Goal: Task Accomplishment & Management: Manage account settings

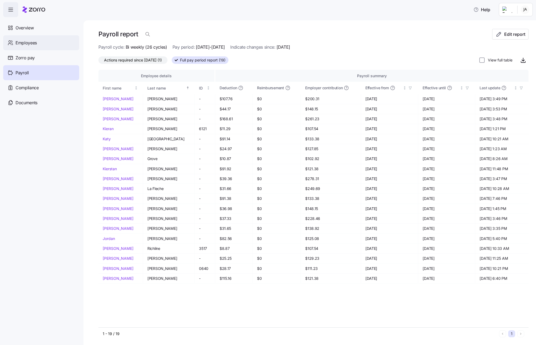
click at [22, 42] on span "Employees" at bounding box center [26, 43] width 21 height 7
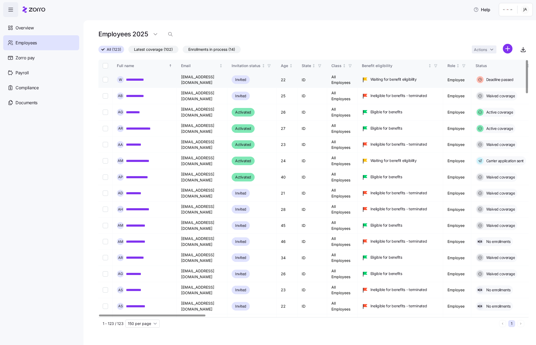
click at [151, 79] on link "**********" at bounding box center [141, 79] width 30 height 5
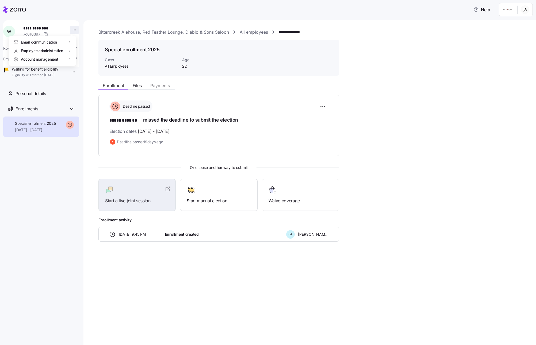
click at [74, 32] on html "**********" at bounding box center [268, 171] width 536 height 342
click at [142, 37] on html "**********" at bounding box center [268, 171] width 536 height 342
click at [137, 85] on span "Files" at bounding box center [137, 85] width 9 height 4
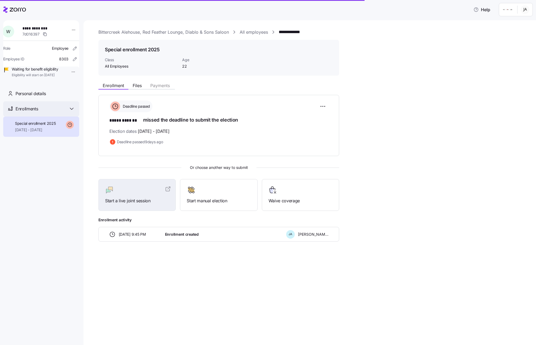
click at [24, 112] on span "Enrollments" at bounding box center [27, 109] width 22 height 7
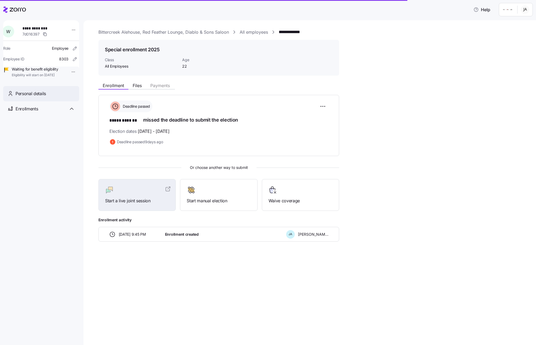
click at [26, 97] on span "Personal details" at bounding box center [31, 93] width 30 height 7
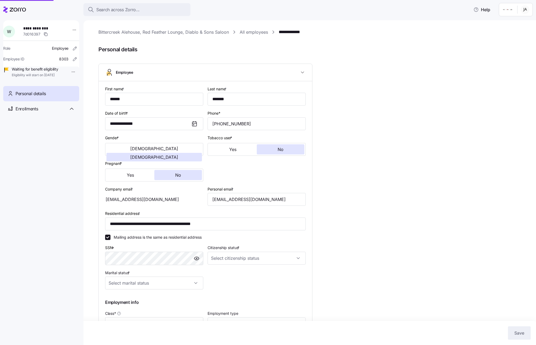
type input "All Employees"
click at [106, 10] on span "Search across Zorro..." at bounding box center [117, 9] width 43 height 7
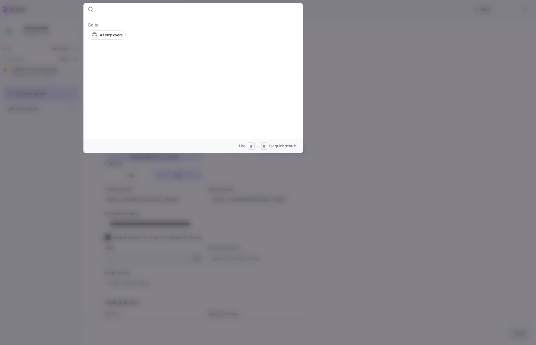
click at [390, 107] on div at bounding box center [268, 172] width 536 height 345
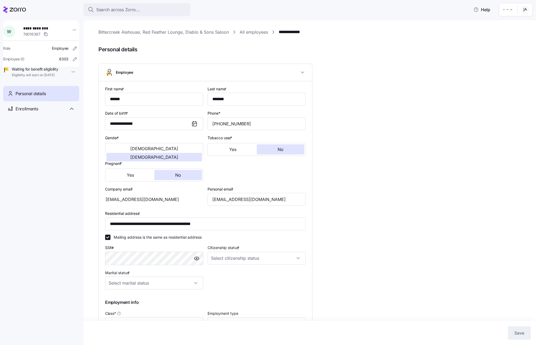
click at [262, 30] on link "All employees" at bounding box center [253, 32] width 28 height 7
click at [258, 33] on link "All employees" at bounding box center [253, 32] width 28 height 7
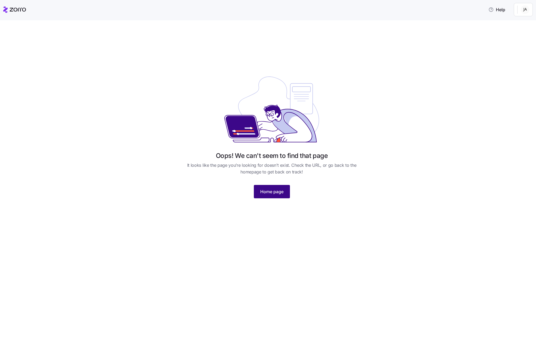
click at [277, 192] on span "Home page" at bounding box center [271, 191] width 23 height 6
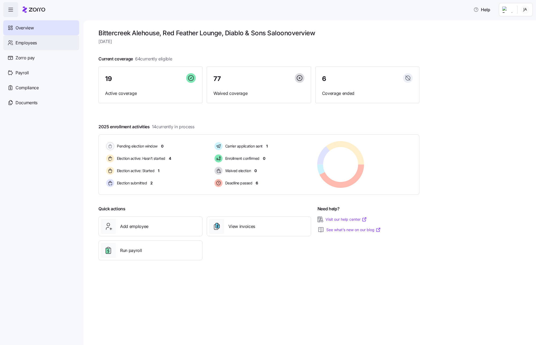
click at [19, 42] on span "Employees" at bounding box center [26, 43] width 21 height 7
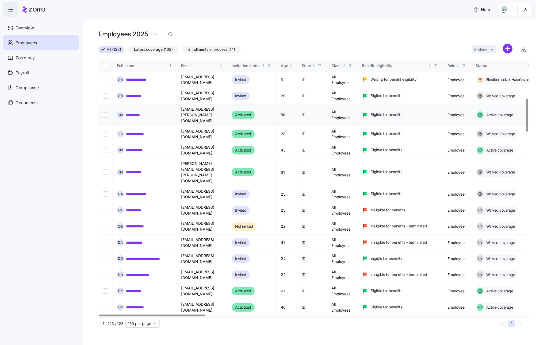
scroll to position [345, 0]
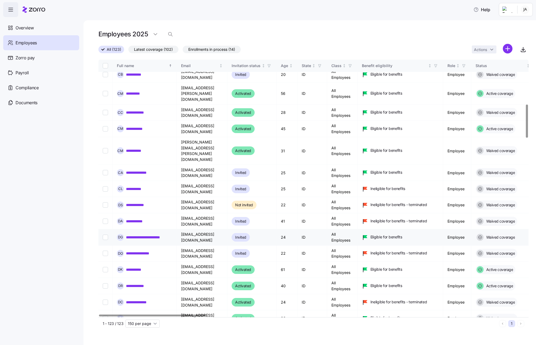
click at [105, 235] on input "Select record 31" at bounding box center [105, 237] width 5 height 5
checkbox input "true"
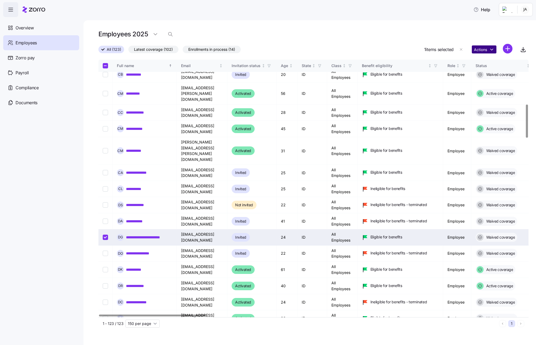
click at [482, 50] on html "**********" at bounding box center [268, 171] width 536 height 342
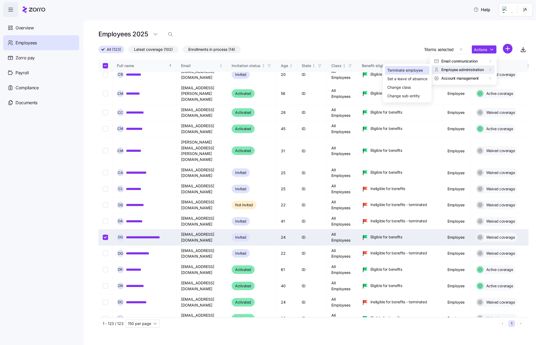
click at [415, 72] on div "Terminate employee" at bounding box center [405, 70] width 36 height 6
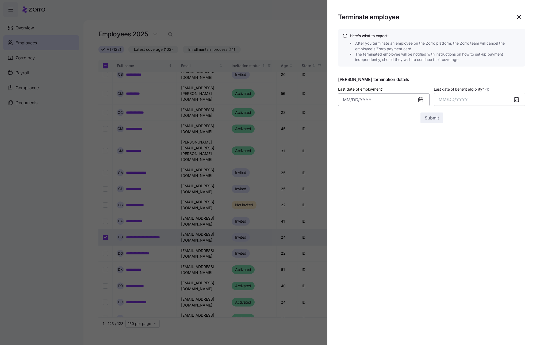
click at [364, 102] on input "Last date of employment *" at bounding box center [383, 99] width 91 height 13
click at [426, 156] on button "14" at bounding box center [427, 156] width 13 height 13
type input "September 14, 2025"
click at [468, 99] on button "MM/DD/YYYY" at bounding box center [479, 99] width 91 height 13
drag, startPoint x: 504, startPoint y: 157, endPoint x: 455, endPoint y: 147, distance: 49.8
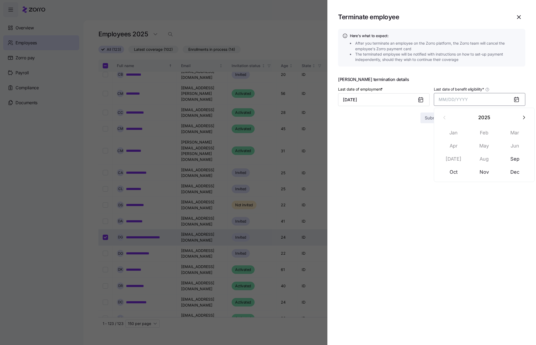
click at [504, 157] on button "Sep" at bounding box center [514, 159] width 30 height 13
click at [430, 115] on span "Submit" at bounding box center [431, 118] width 14 height 6
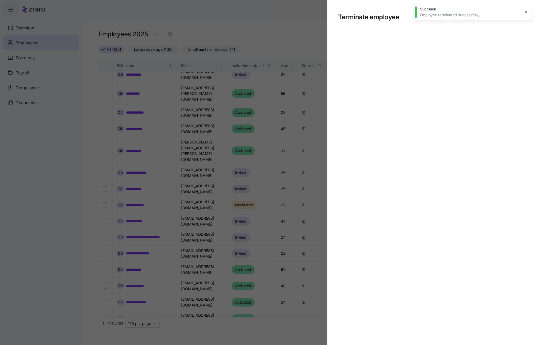
checkbox input "false"
